Goal: Information Seeking & Learning: Learn about a topic

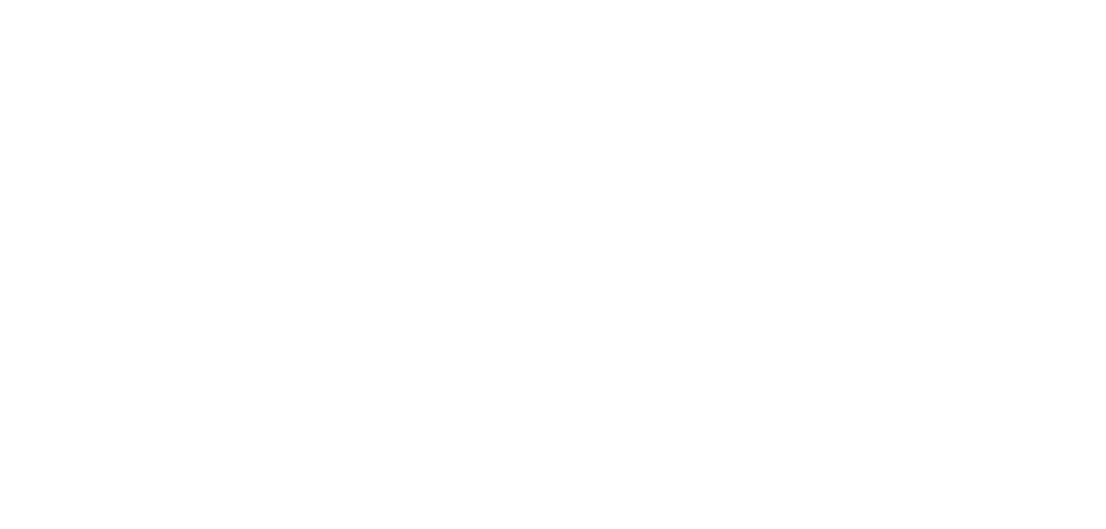
select select "*"
select select "**"
select select "****"
select select "*"
select select "**"
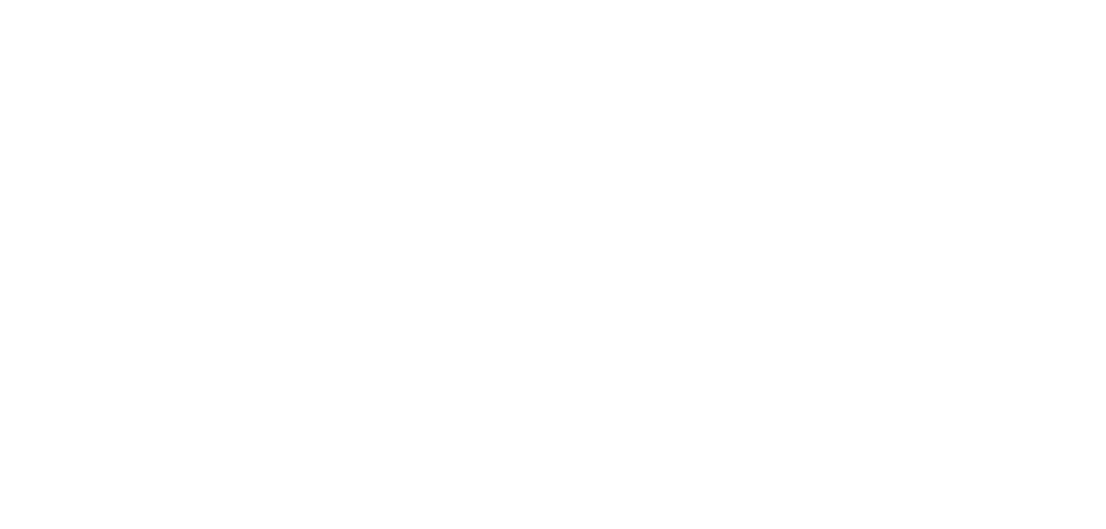
select select "****"
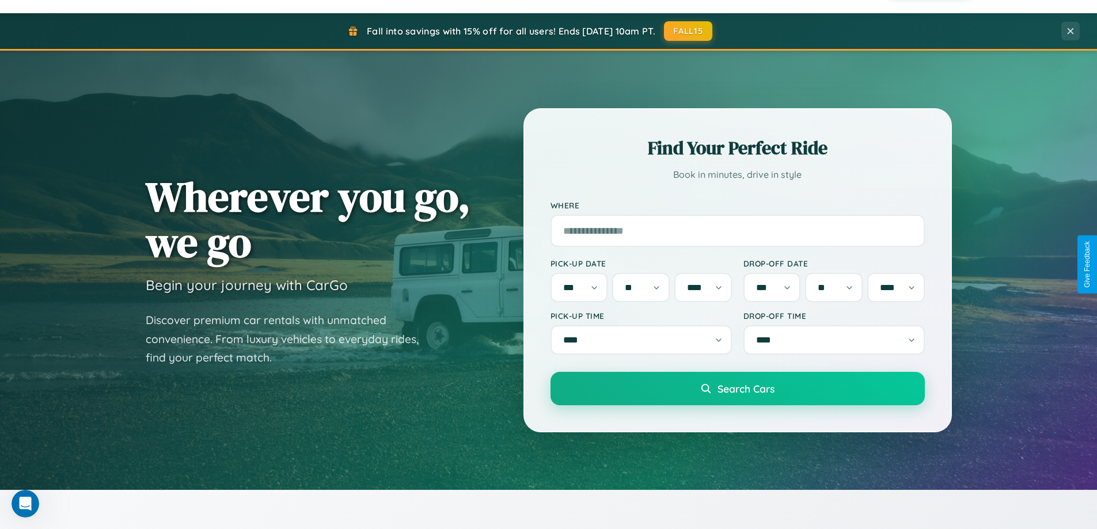
scroll to position [496, 0]
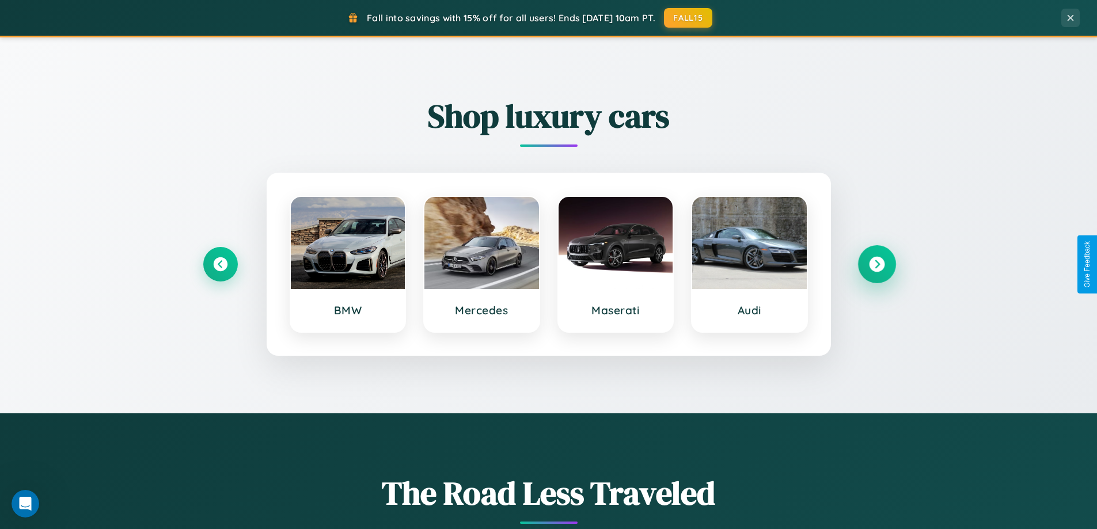
click at [877, 264] on icon at bounding box center [877, 265] width 16 height 16
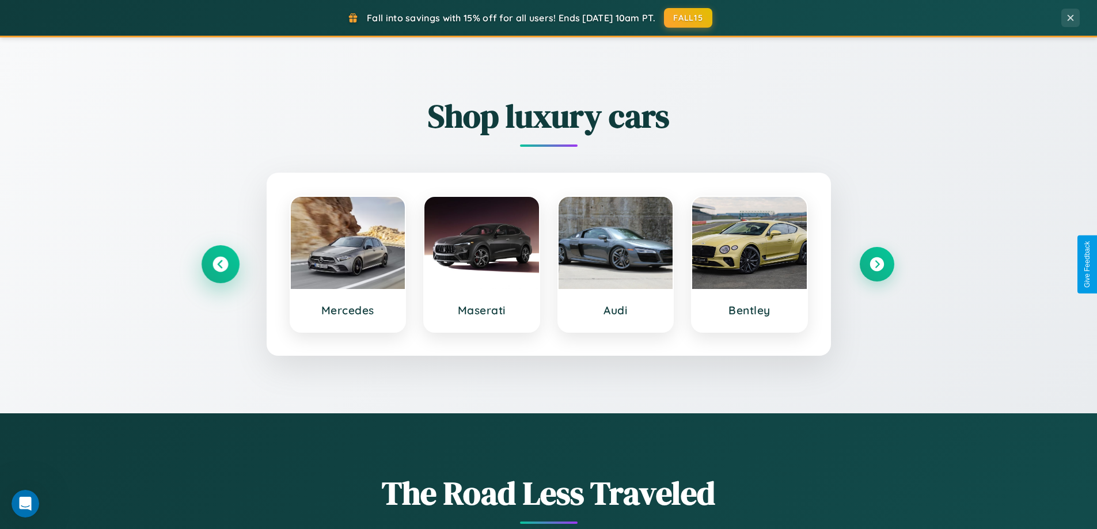
click at [220, 264] on icon at bounding box center [221, 265] width 16 height 16
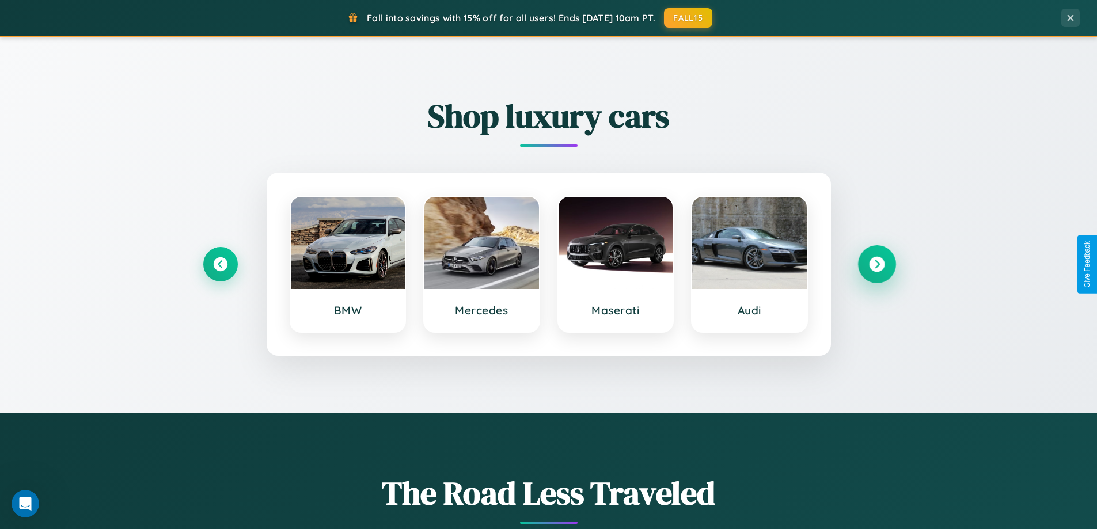
click at [877, 264] on icon at bounding box center [877, 265] width 16 height 16
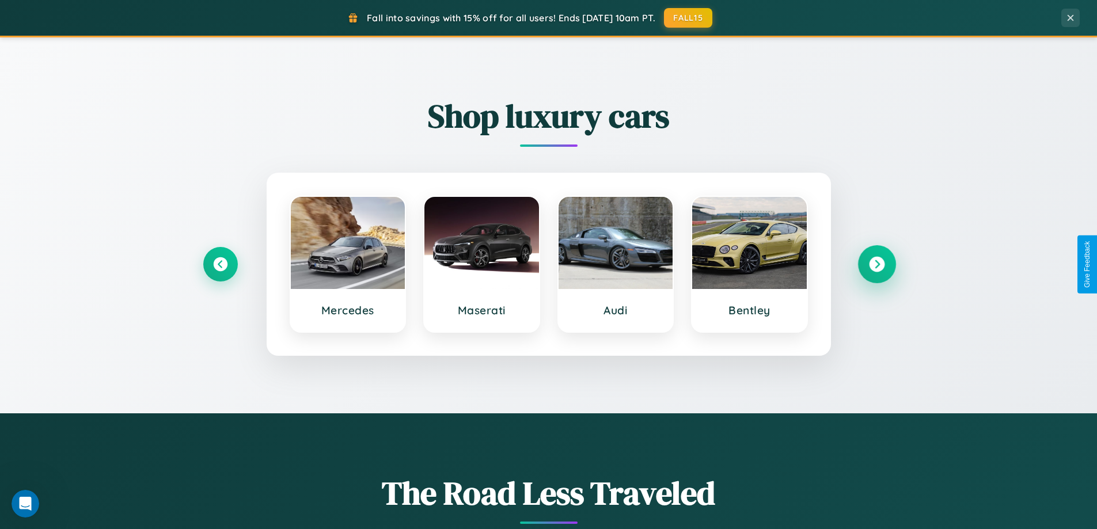
click at [877, 264] on icon at bounding box center [877, 265] width 16 height 16
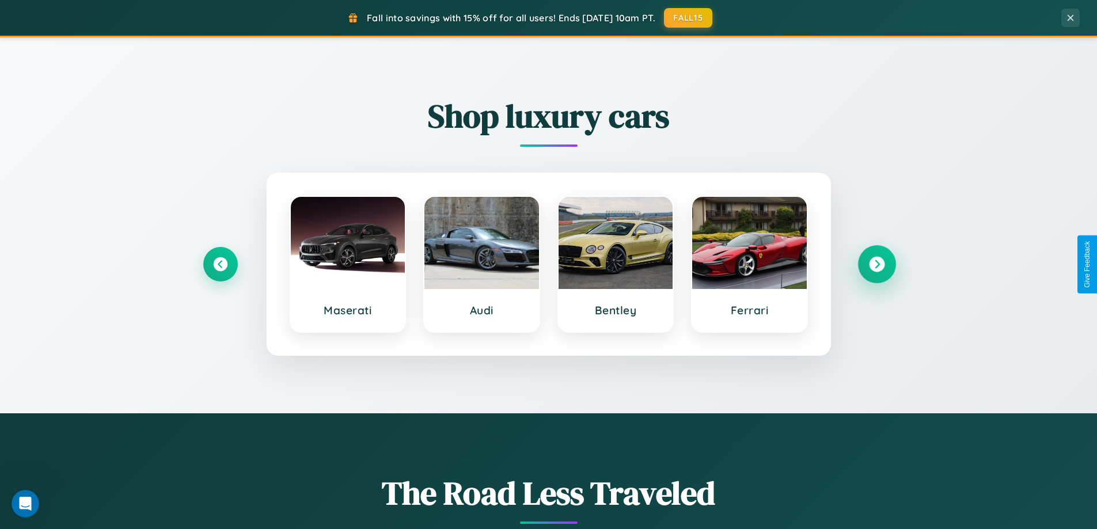
click at [877, 264] on icon at bounding box center [877, 265] width 16 height 16
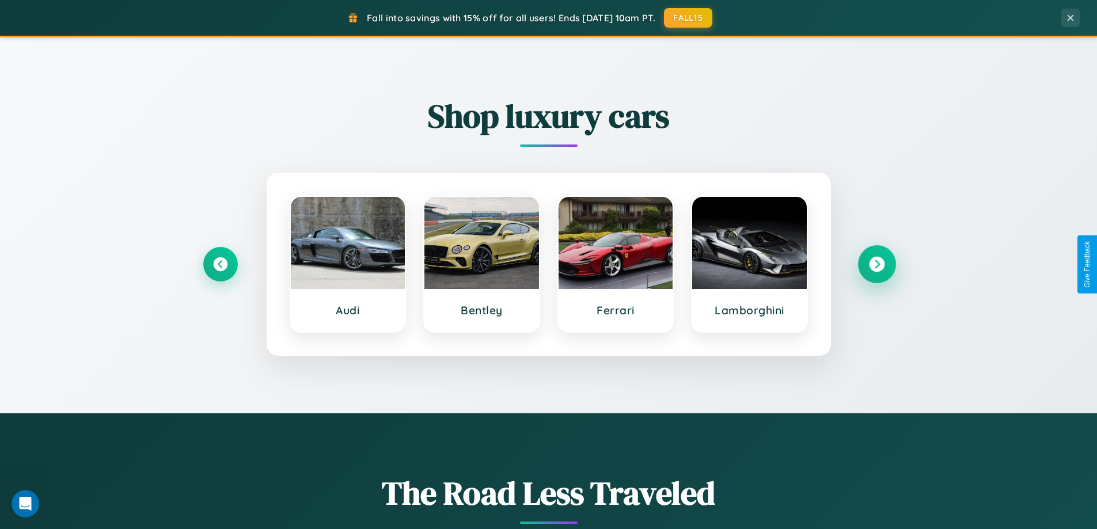
scroll to position [2230, 0]
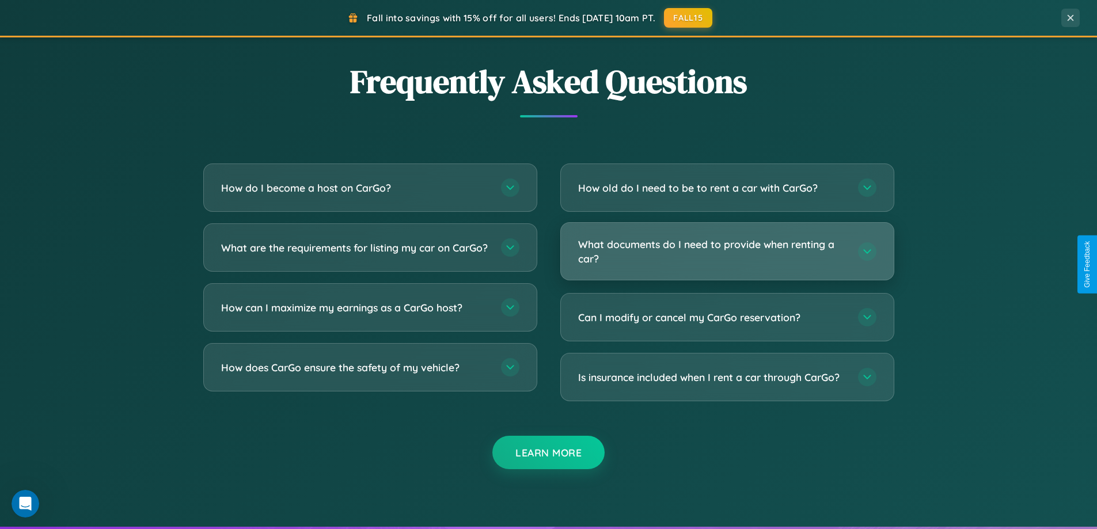
click at [727, 251] on h3 "What documents do I need to provide when renting a car?" at bounding box center [712, 251] width 268 height 28
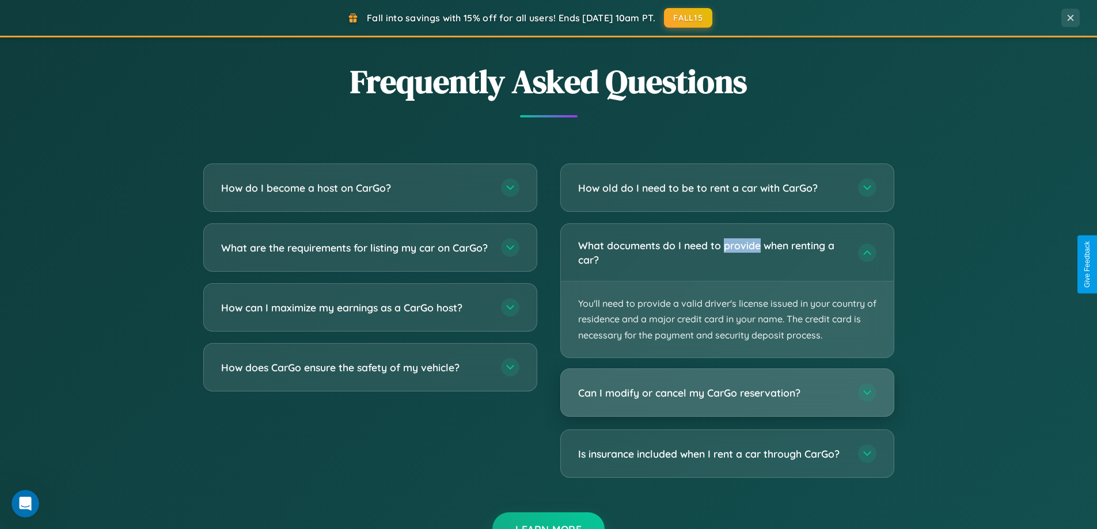
click at [727, 393] on h3 "Can I modify or cancel my CarGo reservation?" at bounding box center [712, 393] width 268 height 14
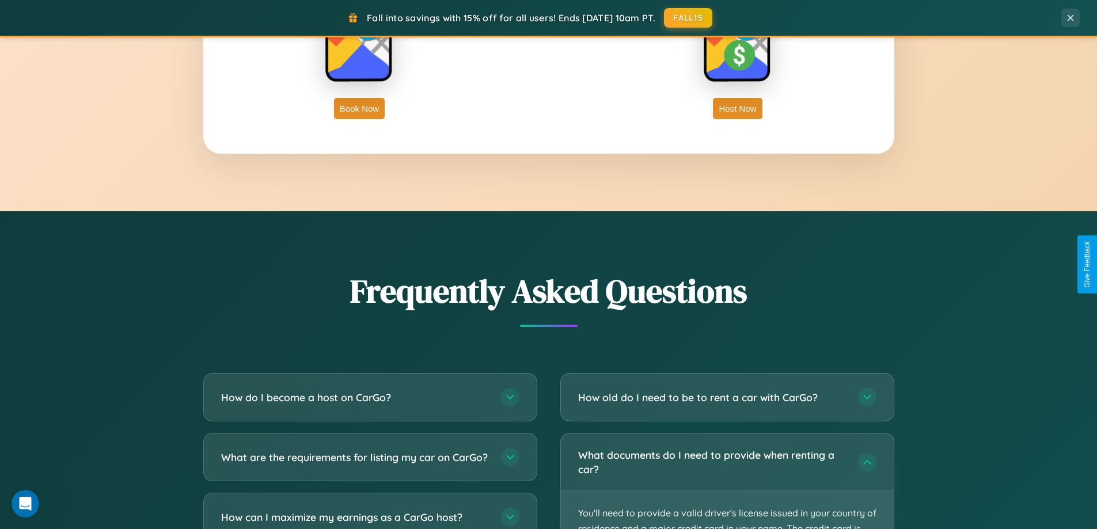
scroll to position [1864, 0]
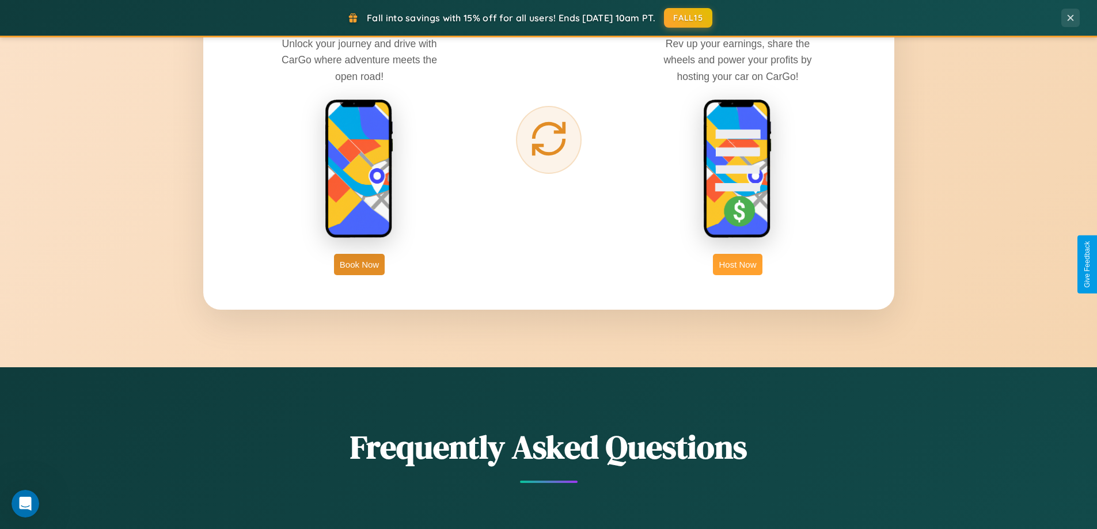
click at [738, 264] on button "Host Now" at bounding box center [737, 264] width 49 height 21
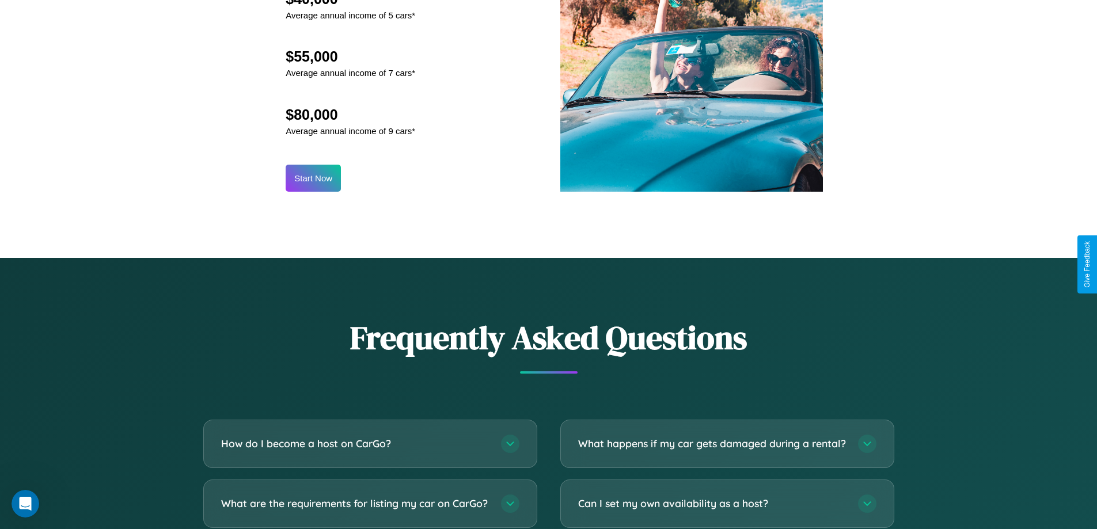
scroll to position [1557, 0]
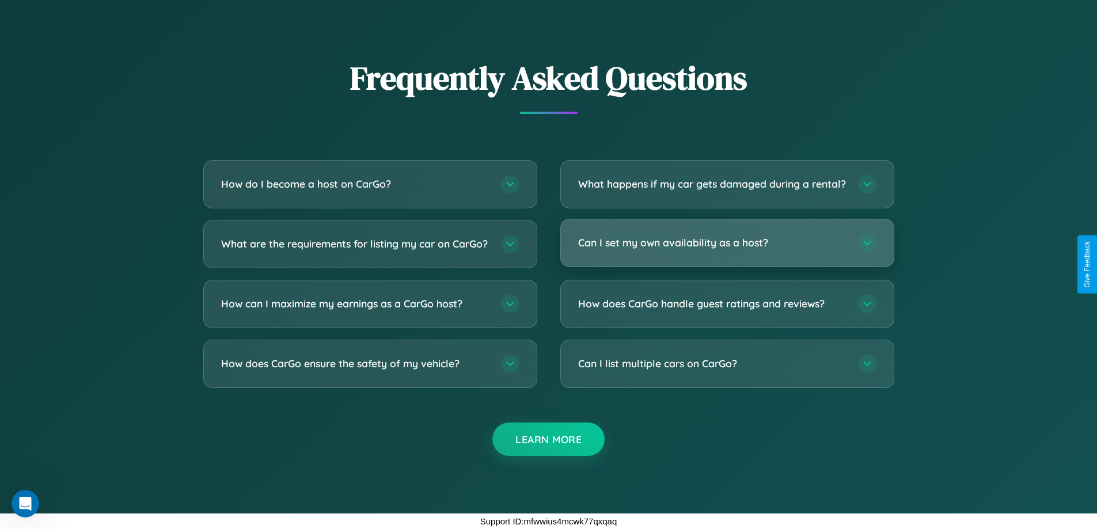
click at [727, 242] on h3 "Can I set my own availability as a host?" at bounding box center [712, 243] width 268 height 14
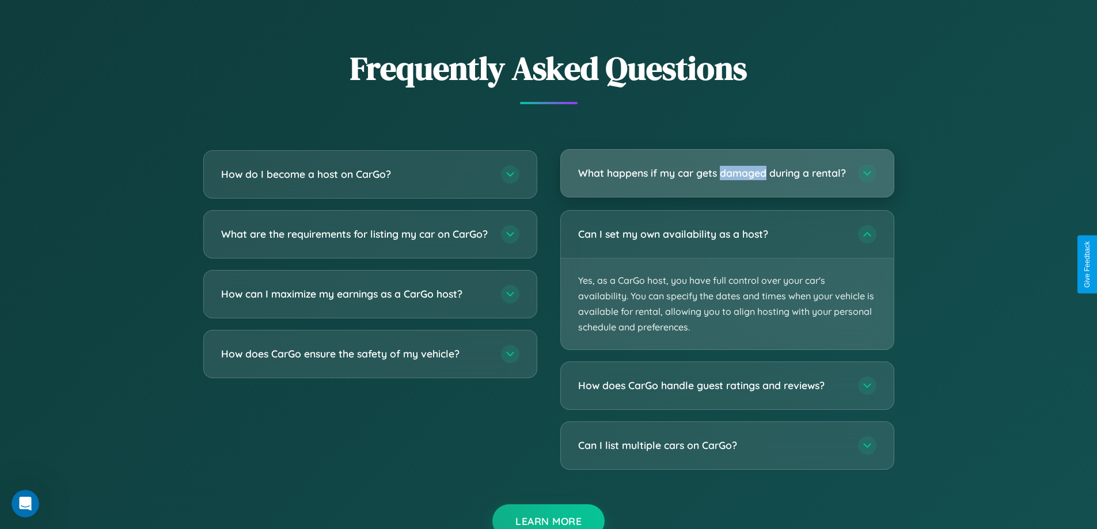
click at [727, 178] on h3 "What happens if my car gets damaged during a rental?" at bounding box center [712, 173] width 268 height 14
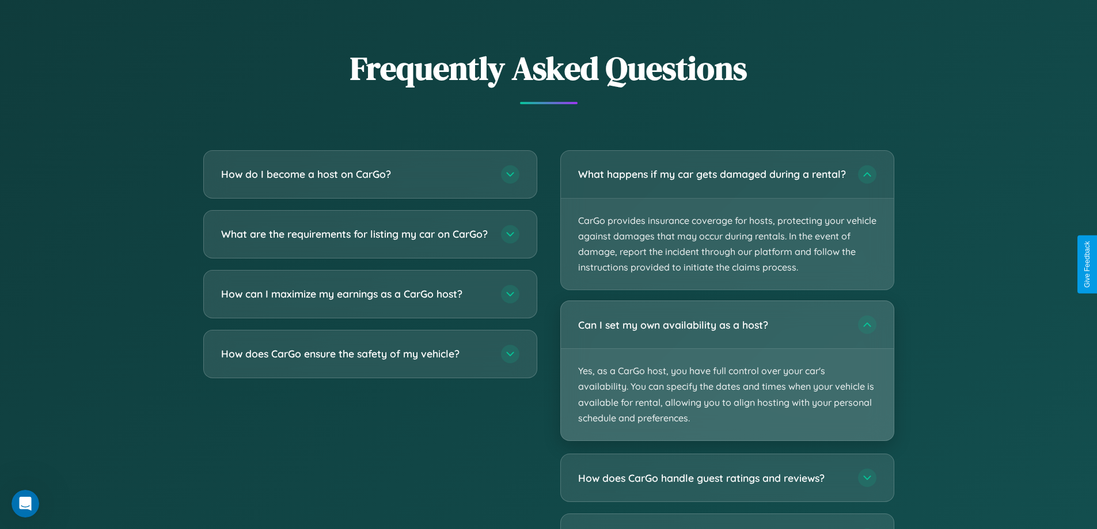
click at [727, 381] on p "Yes, as a CarGo host, you have full control over your car's availability. You c…" at bounding box center [727, 395] width 333 height 92
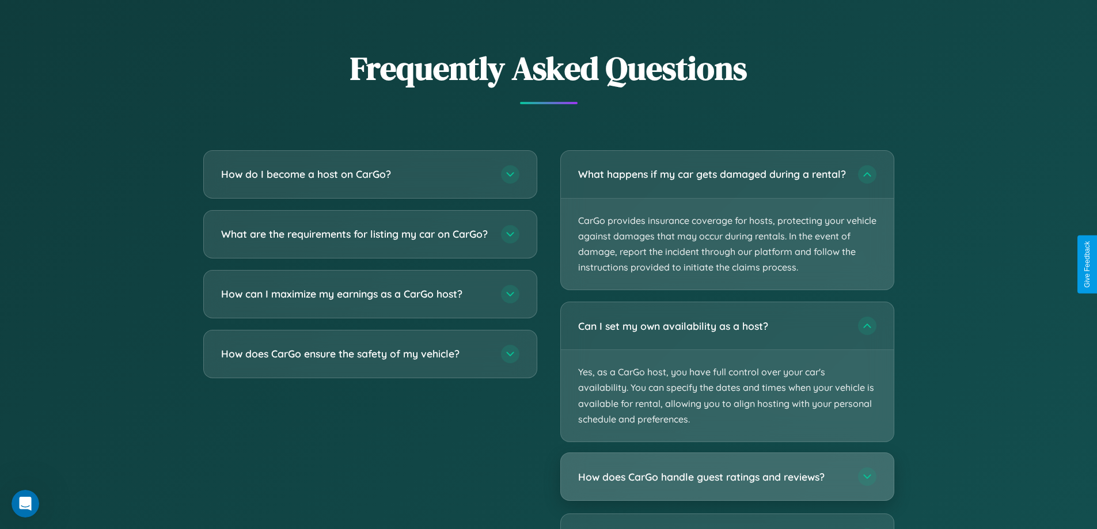
click at [727, 484] on h3 "How does CarGo handle guest ratings and reviews?" at bounding box center [712, 477] width 268 height 14
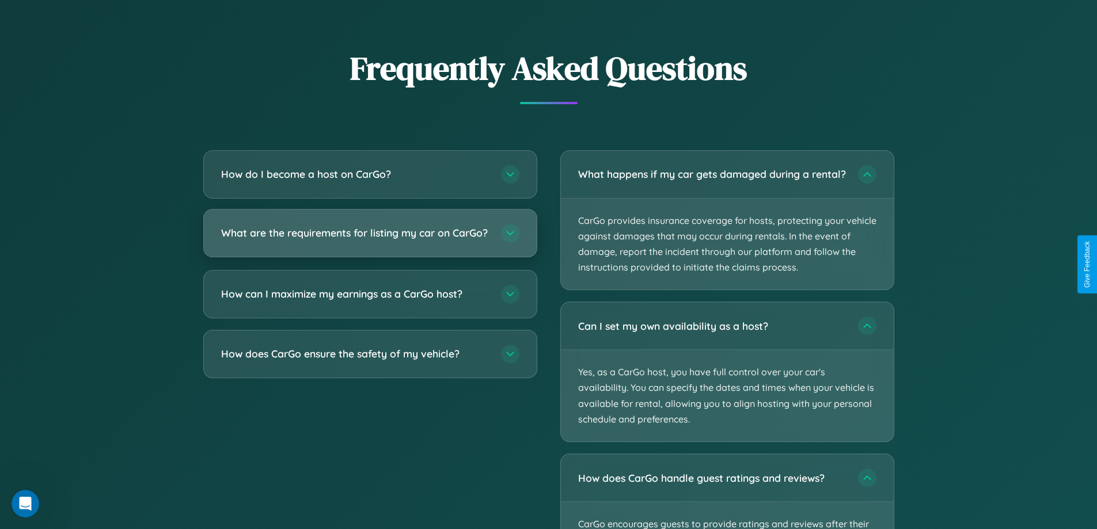
click at [370, 238] on h3 "What are the requirements for listing my car on CarGo?" at bounding box center [355, 233] width 268 height 14
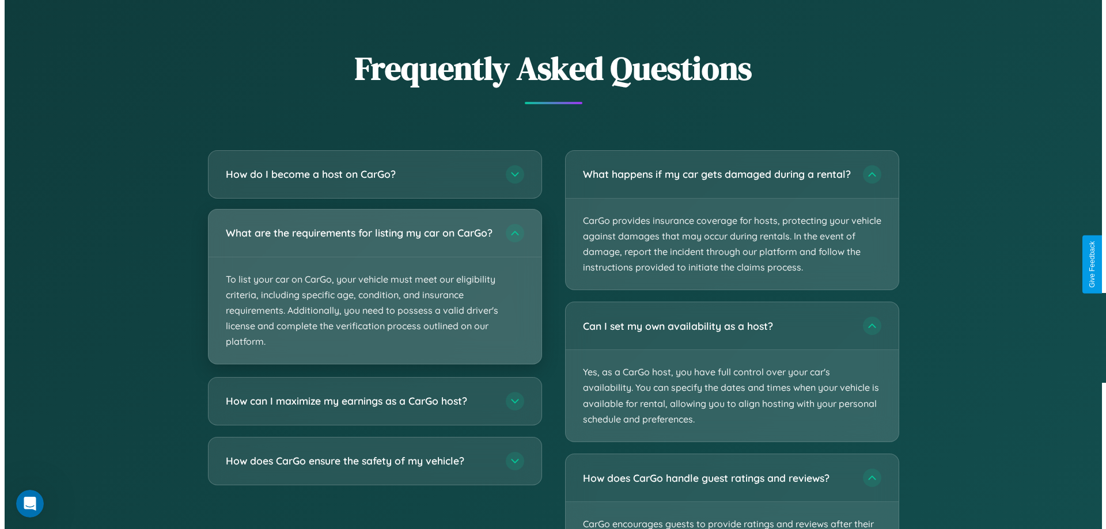
scroll to position [0, 0]
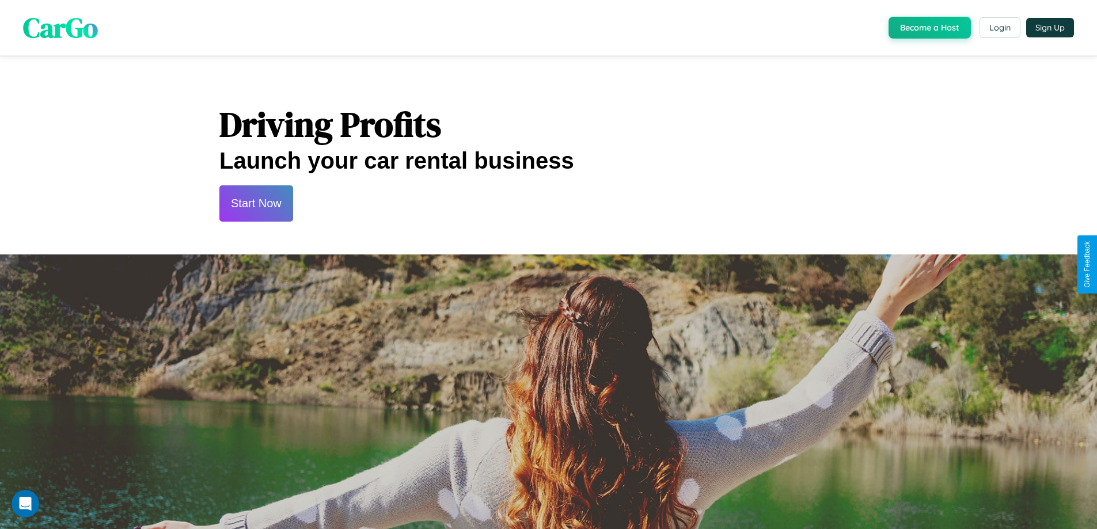
click at [256, 203] on button "Start Now" at bounding box center [256, 203] width 74 height 36
